Goal: Information Seeking & Learning: Compare options

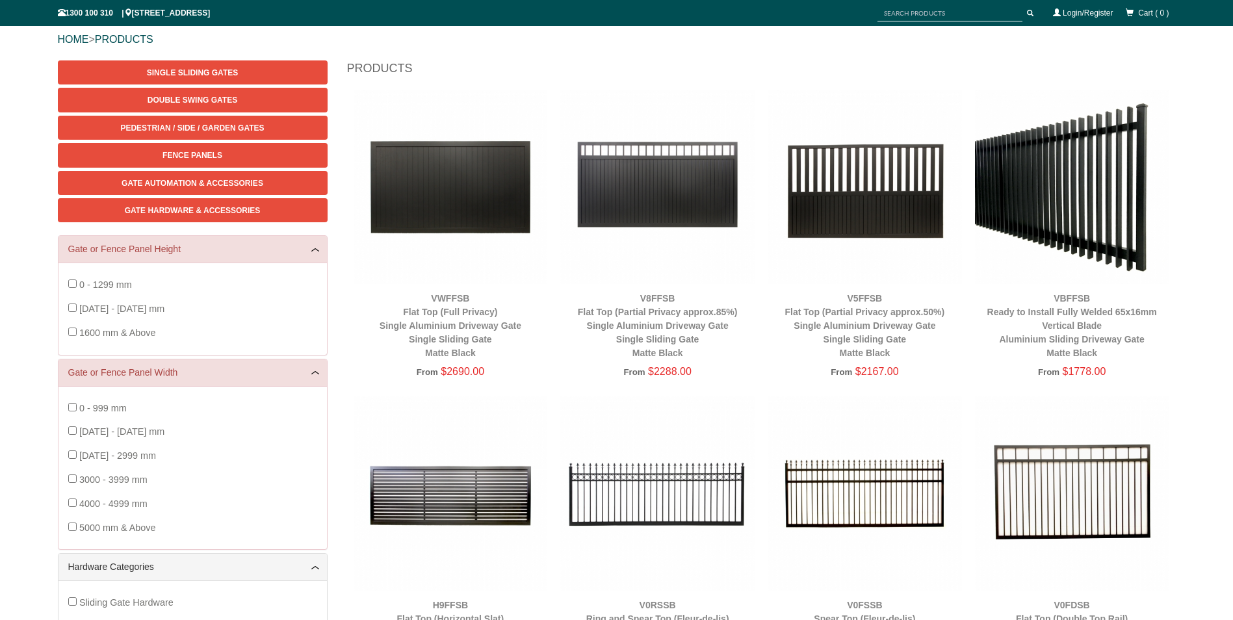
scroll to position [162, 0]
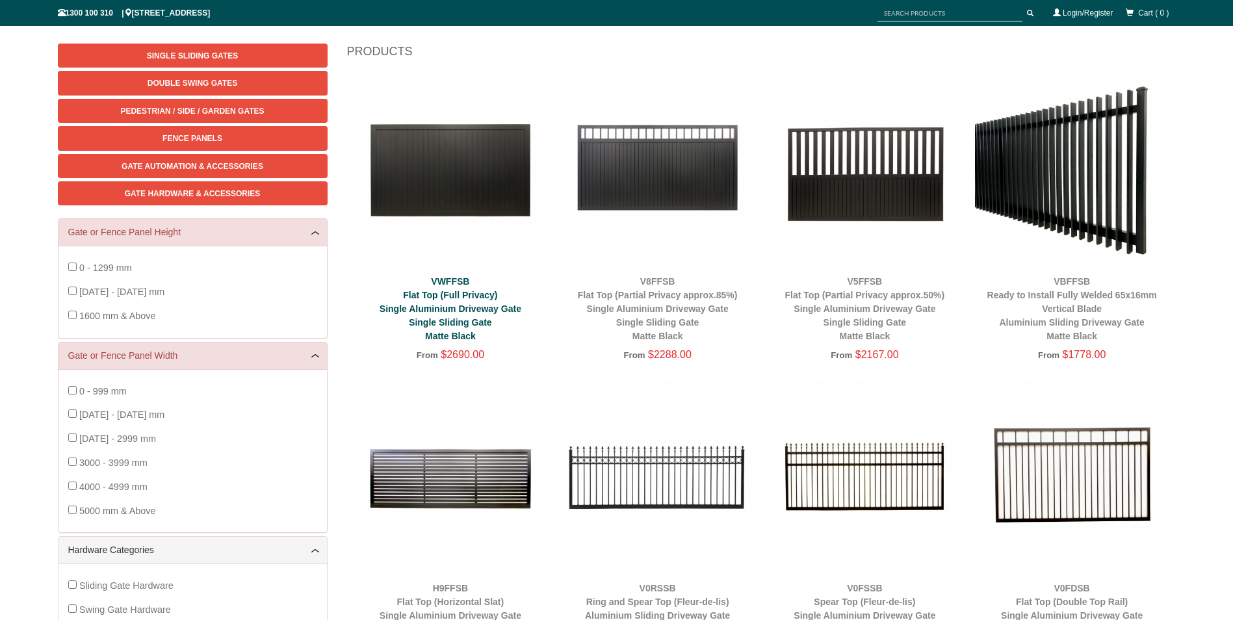
click at [476, 291] on link "VWFFSB Flat Top (Full Privacy) Single Aluminium Driveway Gate Single Sliding Ga…" at bounding box center [451, 308] width 142 height 65
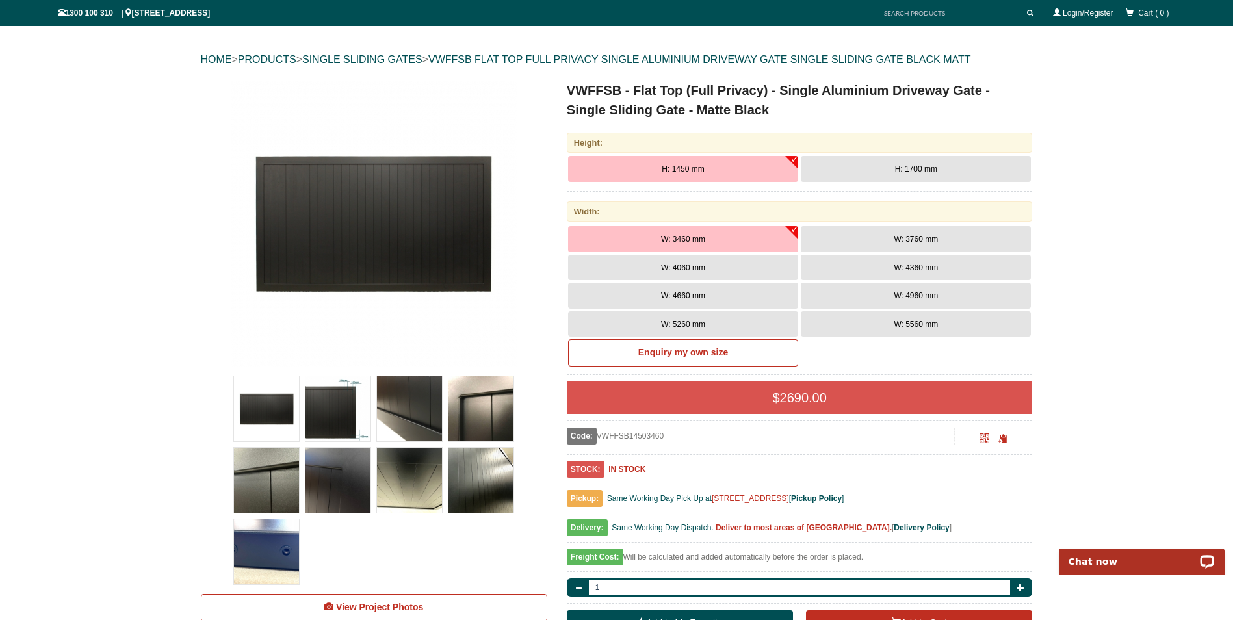
scroll to position [130, 0]
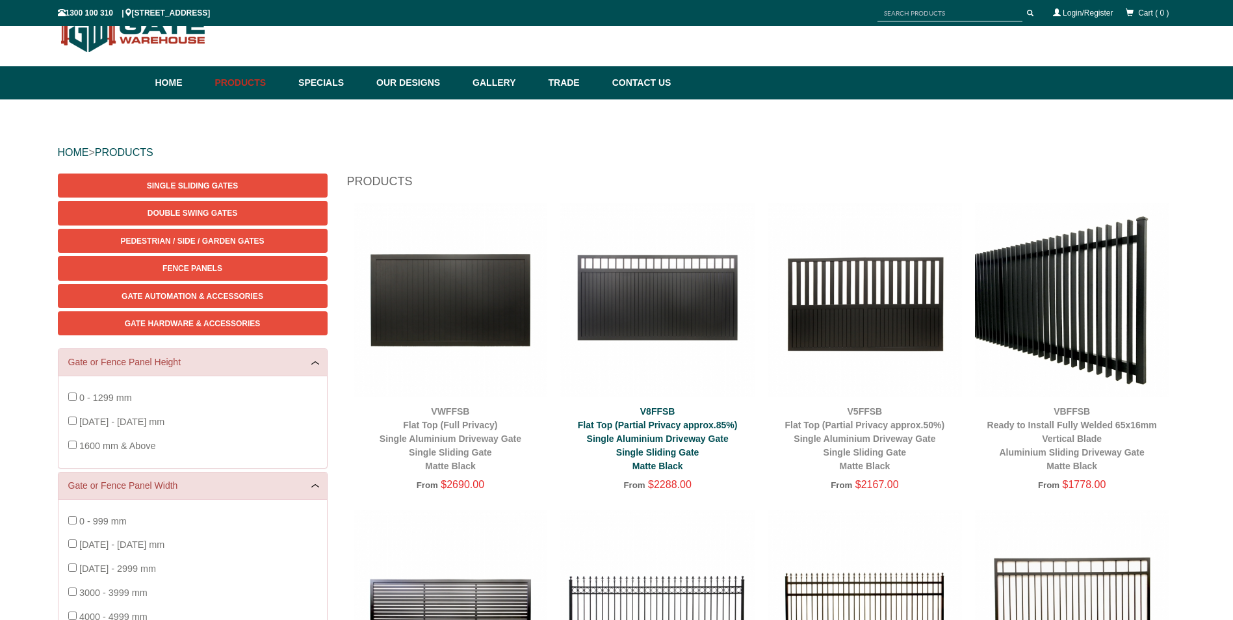
scroll to position [162, 0]
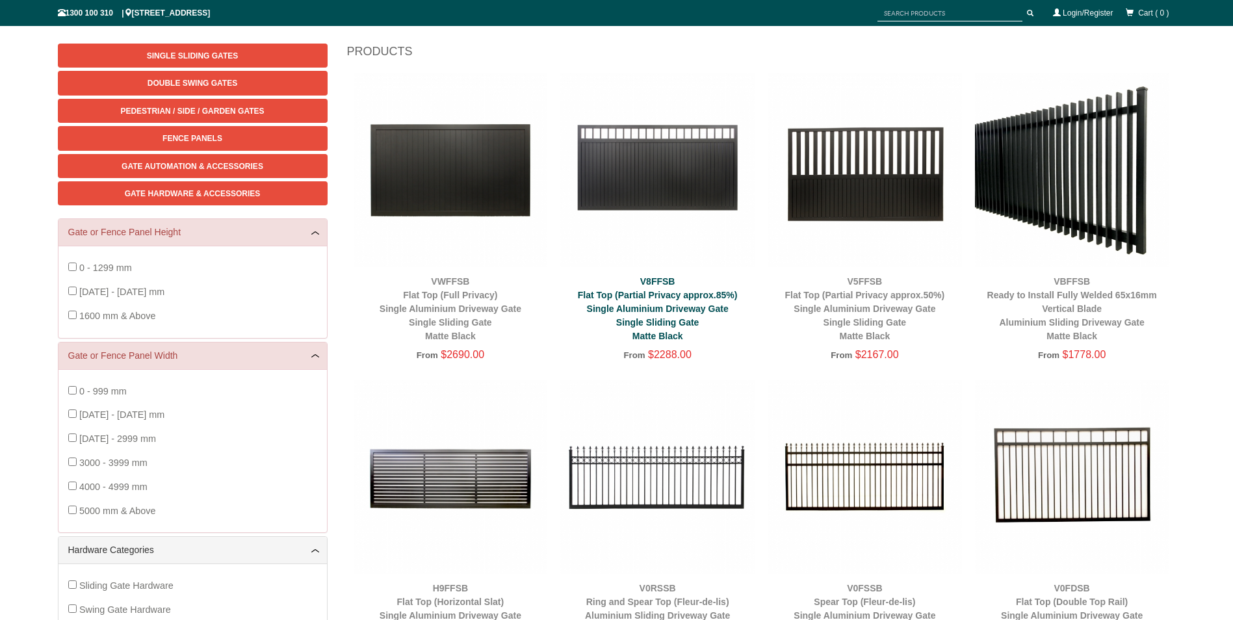
click at [660, 305] on link "V8FFSB Flat Top (Partial Privacy approx.85%) Single Aluminium Driveway Gate Sin…" at bounding box center [658, 308] width 160 height 65
